Goal: Transaction & Acquisition: Obtain resource

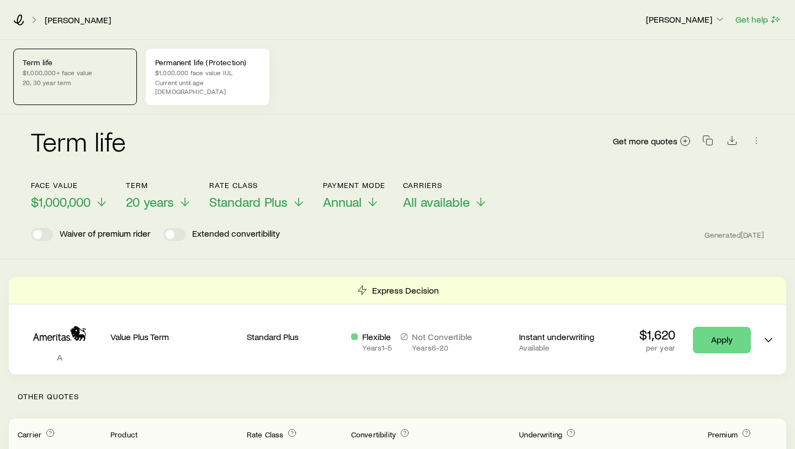
click at [181, 81] on p "Current until age [DEMOGRAPHIC_DATA]" at bounding box center [207, 87] width 105 height 18
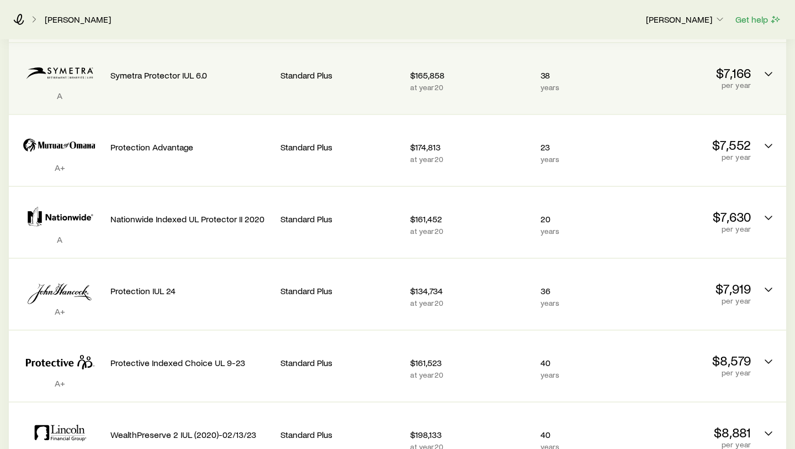
scroll to position [302, 0]
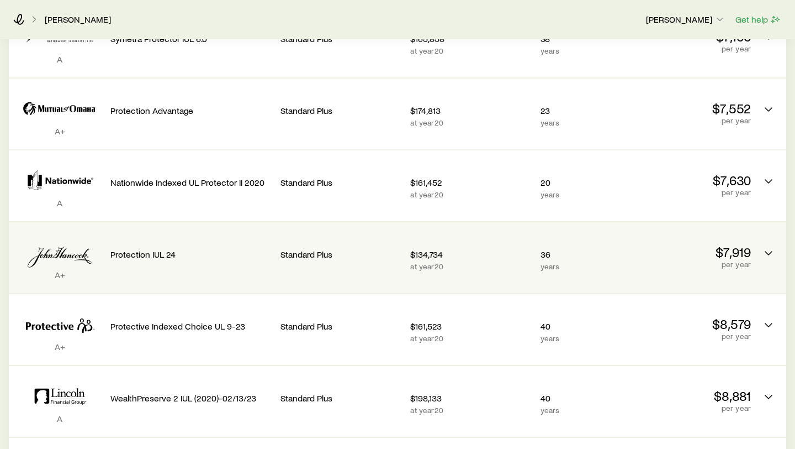
click at [629, 262] on div "A+ Protection IUL 24 Standard Plus $134,734 at year 20 36 years $7,919 per year" at bounding box center [398, 257] width 778 height 71
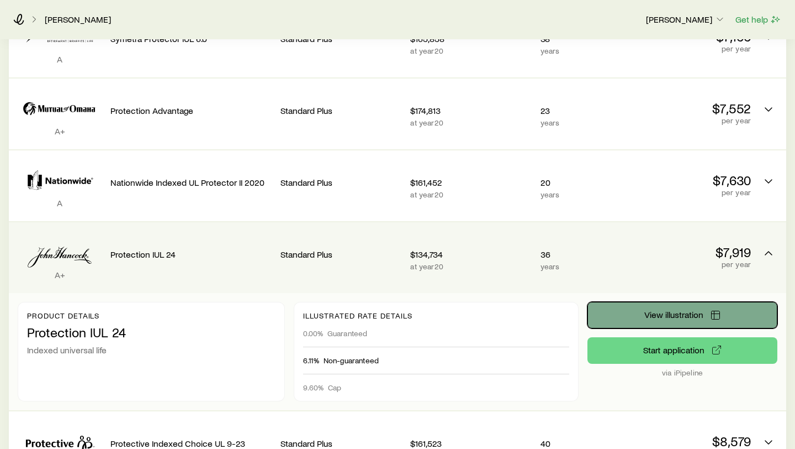
click at [664, 310] on span "View illustration" at bounding box center [674, 314] width 59 height 9
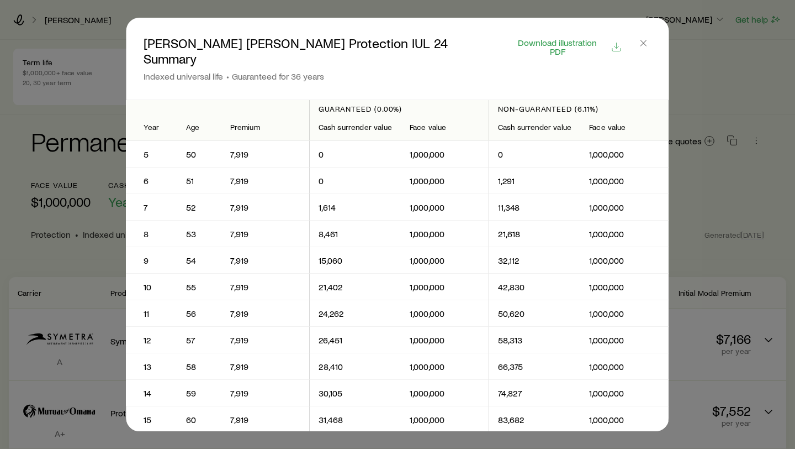
scroll to position [0, 0]
click at [563, 38] on span "Download illustration PDF" at bounding box center [557, 47] width 93 height 18
click at [643, 42] on line "button" at bounding box center [644, 43] width 6 height 6
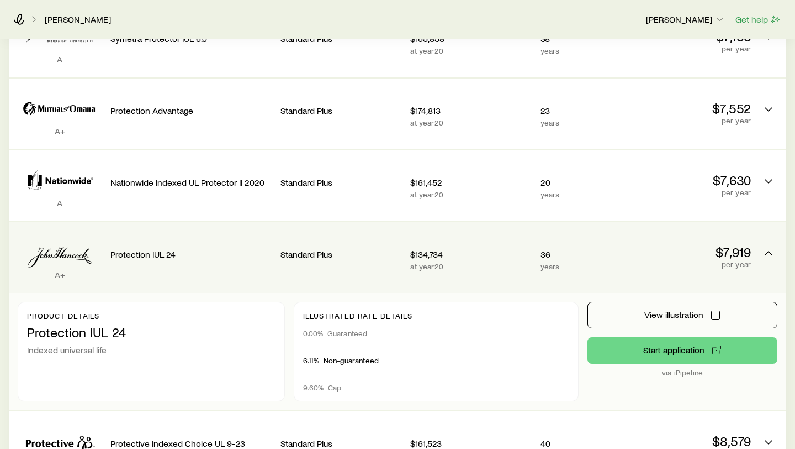
click at [261, 252] on div "Protection IUL 24" at bounding box center [190, 252] width 161 height 42
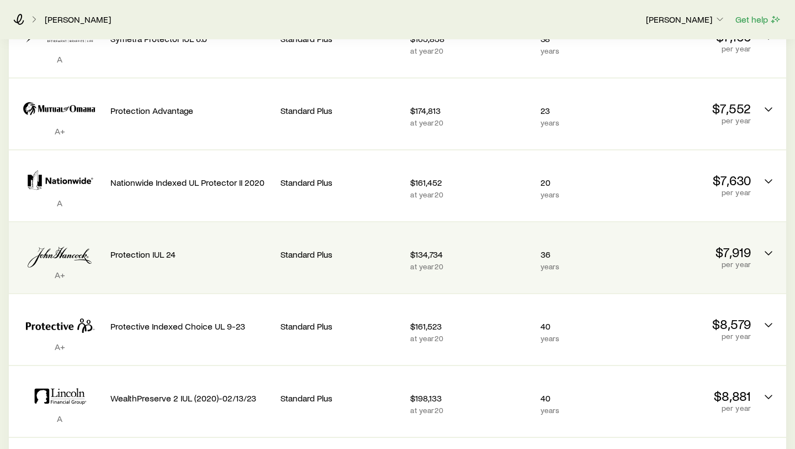
scroll to position [0, 0]
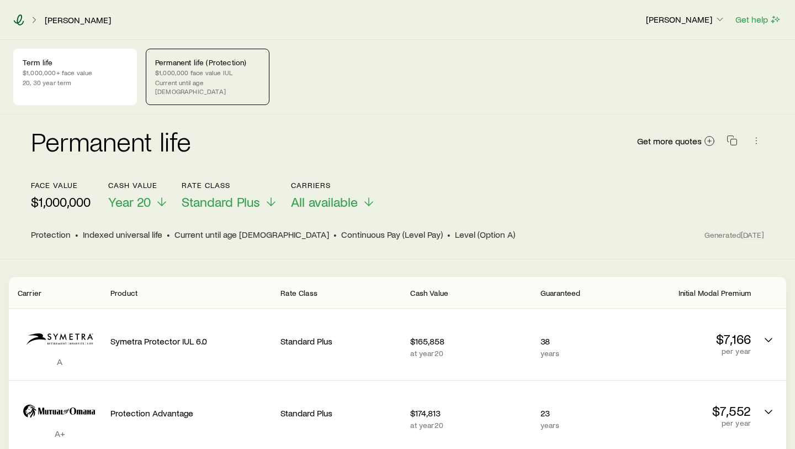
click at [19, 18] on icon at bounding box center [18, 19] width 11 height 11
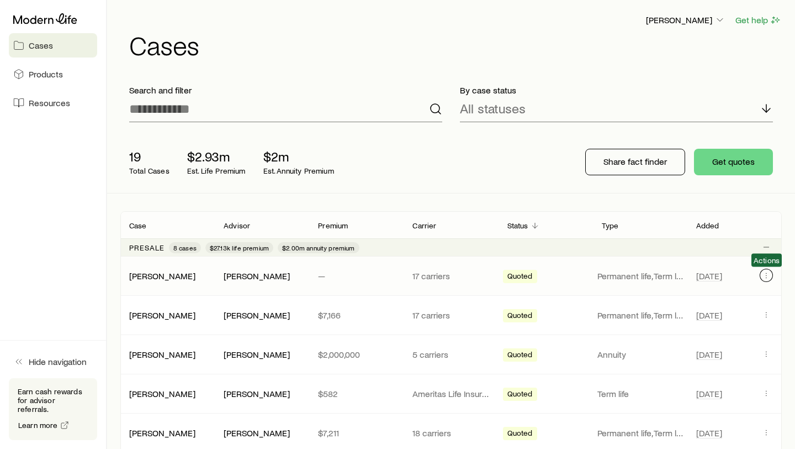
click at [766, 274] on icon "Client cases" at bounding box center [766, 275] width 9 height 9
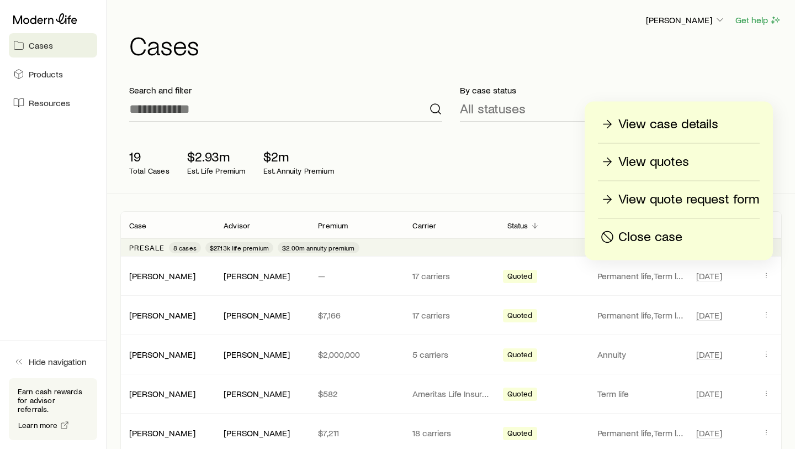
click at [664, 235] on p "Close case" at bounding box center [651, 237] width 64 height 18
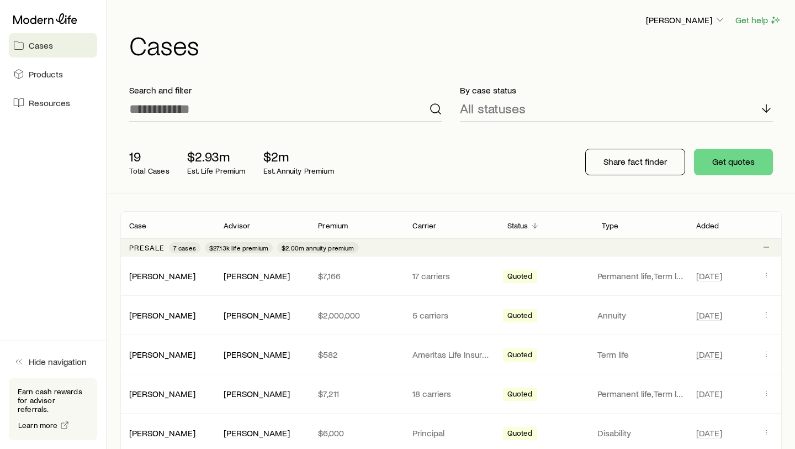
click at [462, 168] on div "19 Total Cases $2.93m Est. Life Premium $2m Est. Annuity Premium" at bounding box center [297, 162] width 354 height 44
click at [764, 277] on icon "Client cases" at bounding box center [766, 275] width 9 height 9
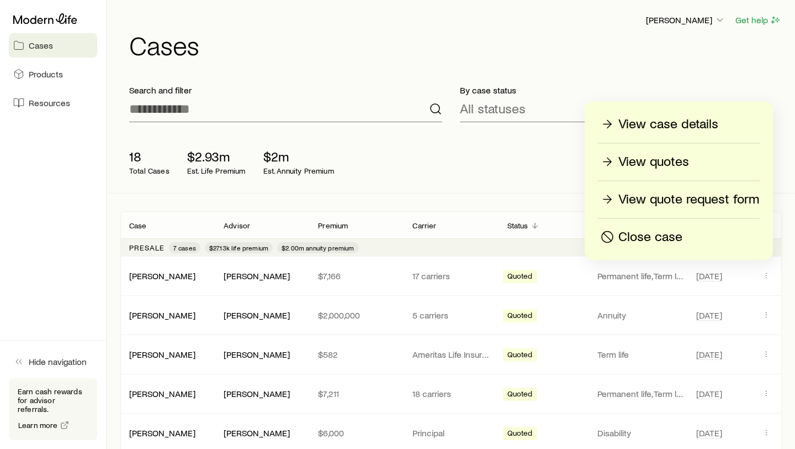
click at [506, 189] on div "18 Total Cases $2.93m Est. Life Premium $2m Est. Annuity Premium Share fact fin…" at bounding box center [451, 162] width 662 height 62
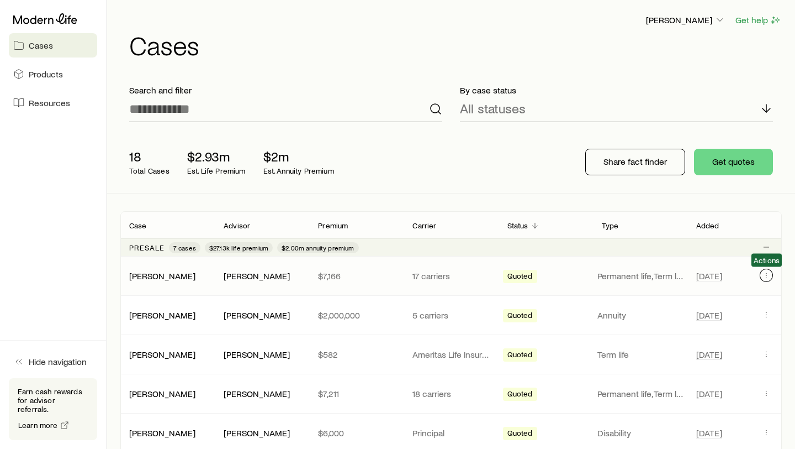
click at [766, 278] on icon "Client cases" at bounding box center [766, 275] width 9 height 9
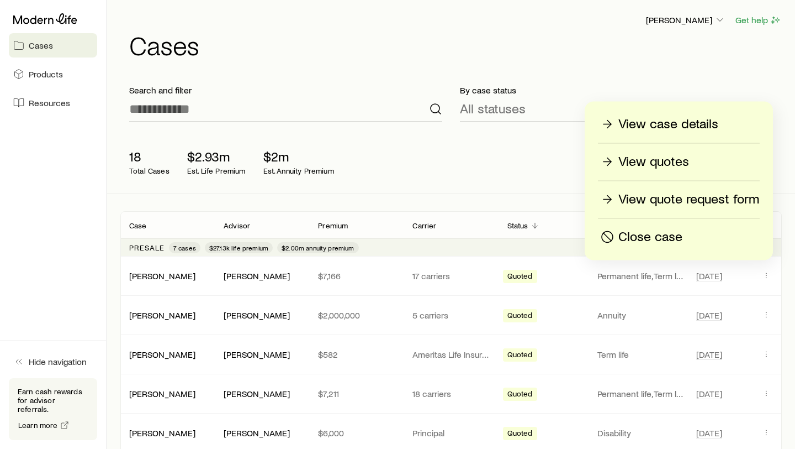
click at [640, 161] on p "View quotes" at bounding box center [654, 162] width 71 height 18
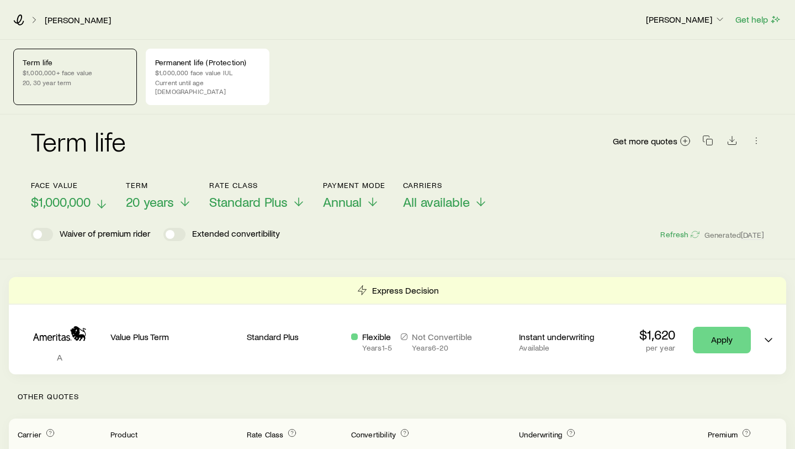
click at [90, 194] on span "$1,000,000" at bounding box center [61, 201] width 60 height 15
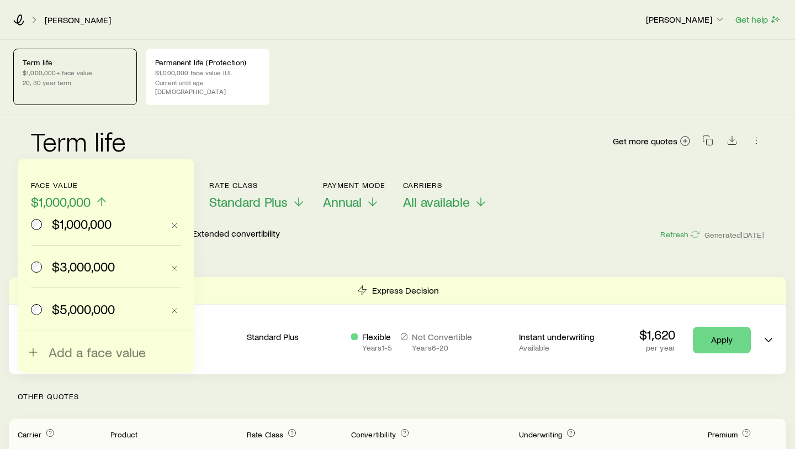
click at [90, 194] on span "$1,000,000" at bounding box center [61, 201] width 60 height 15
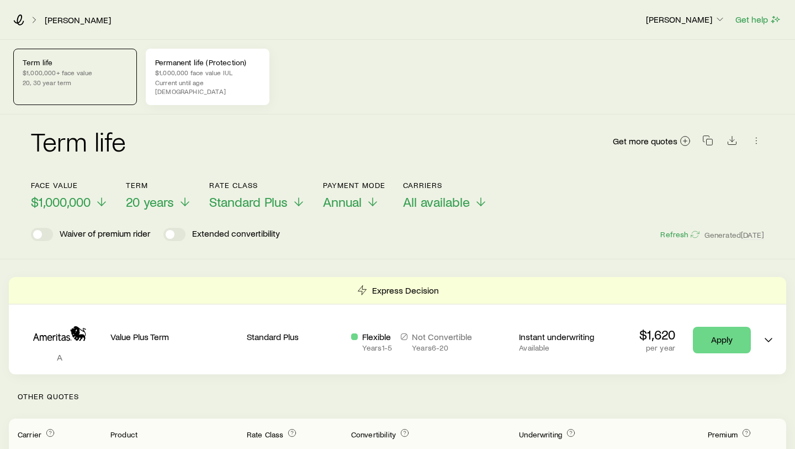
click at [176, 77] on div "Permanent life (Protection) $1,000,000 face value IUL Current until age [DEMOGR…" at bounding box center [208, 77] width 124 height 56
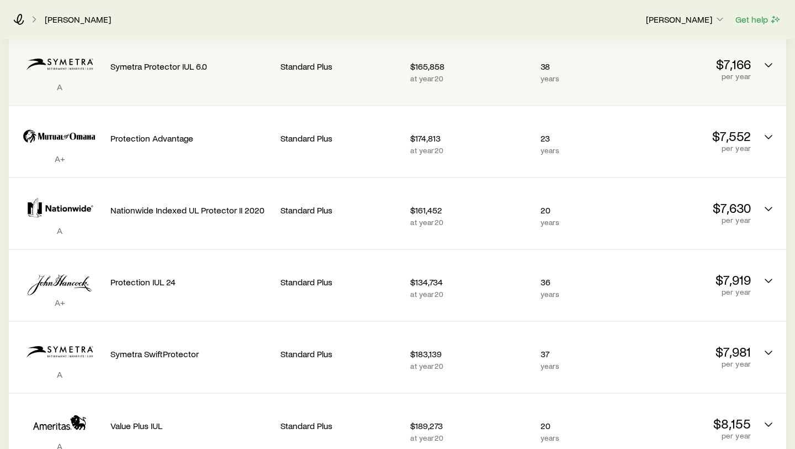
scroll to position [272, 0]
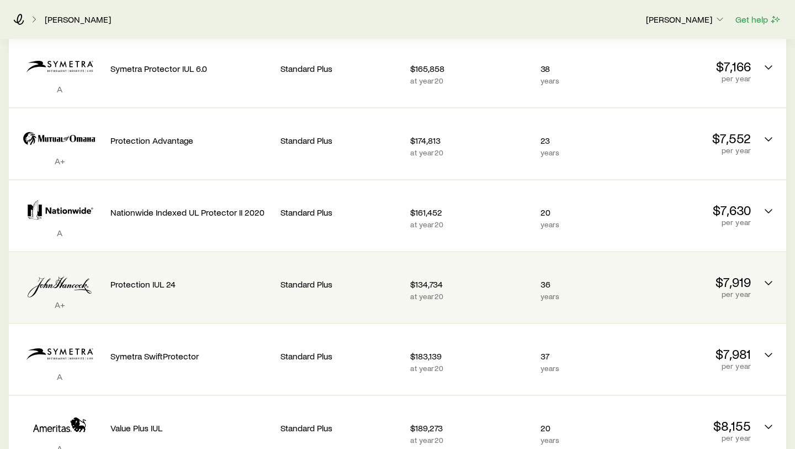
click at [531, 278] on p "$134,734" at bounding box center [470, 283] width 121 height 11
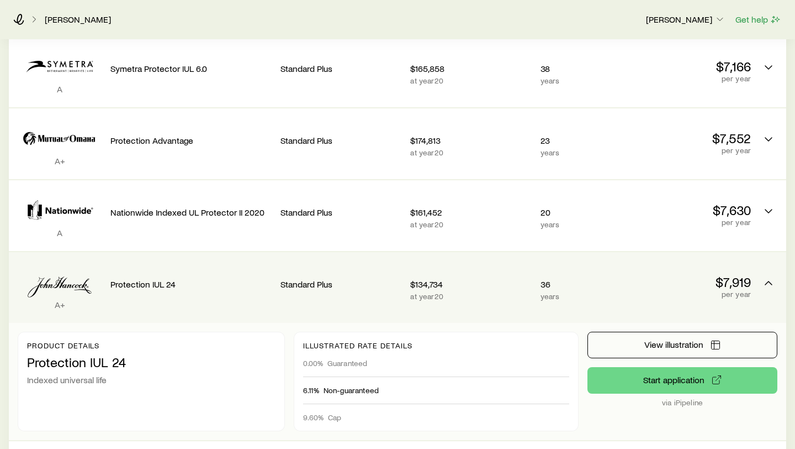
click at [497, 268] on div "$134,734 at year 20" at bounding box center [470, 287] width 121 height 53
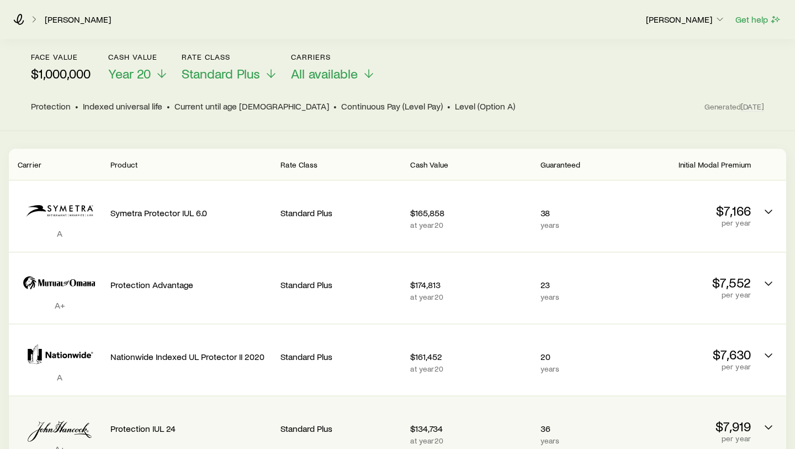
scroll to position [0, 0]
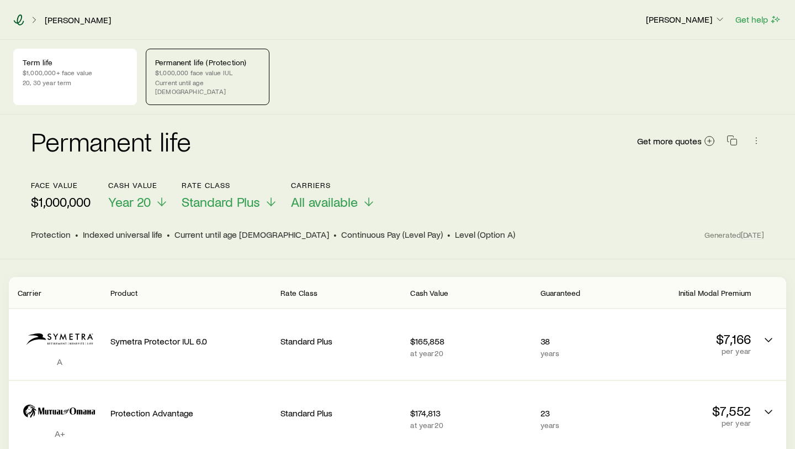
click at [20, 22] on icon at bounding box center [19, 19] width 10 height 11
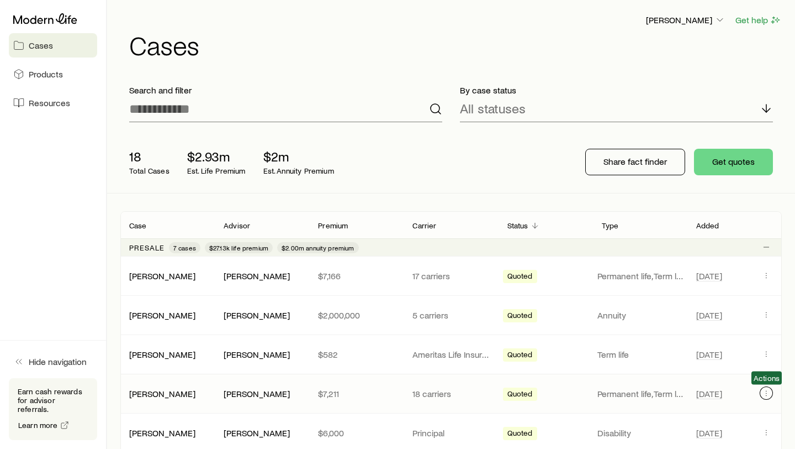
click at [767, 391] on icon "Client cases" at bounding box center [766, 392] width 9 height 9
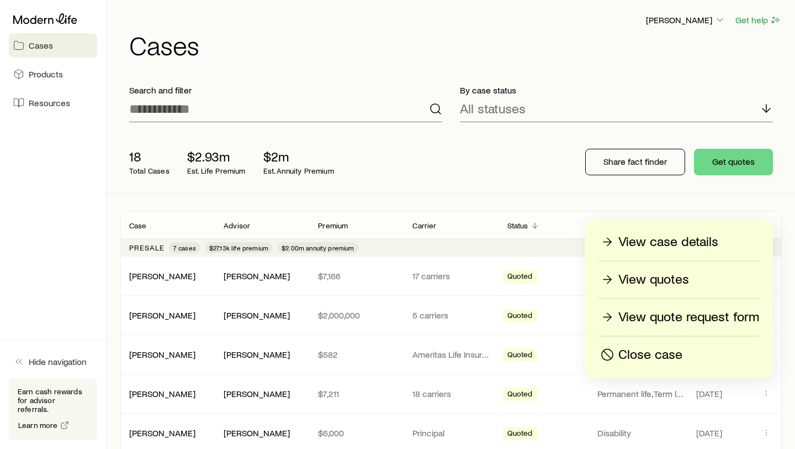
click at [650, 351] on p "Close case" at bounding box center [651, 355] width 64 height 18
